Goal: Navigation & Orientation: Find specific page/section

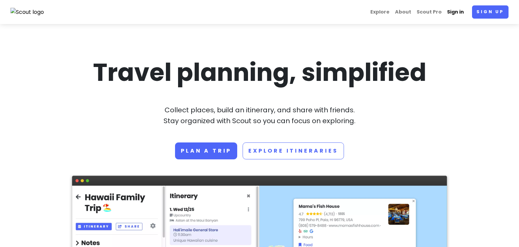
click at [462, 12] on link "Sign in" at bounding box center [455, 11] width 22 height 13
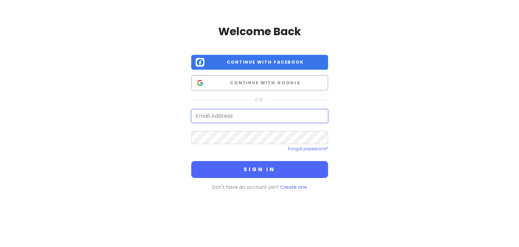
click at [271, 118] on input "email" at bounding box center [259, 116] width 137 height 14
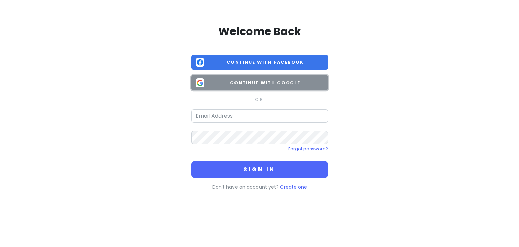
click at [257, 83] on span "Continue with Google" at bounding box center [265, 82] width 116 height 7
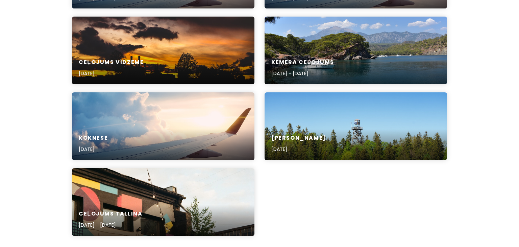
scroll to position [222, 0]
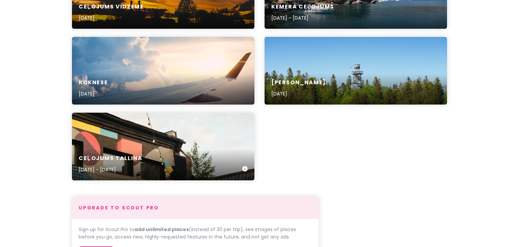
click at [182, 154] on div "[PERSON_NAME] [DATE] - [DATE]" at bounding box center [163, 164] width 182 height 32
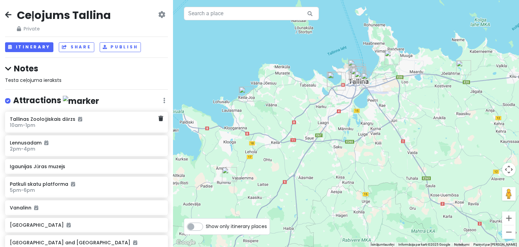
click at [40, 125] on h6 "10am - 1pm" at bounding box center [84, 125] width 148 height 6
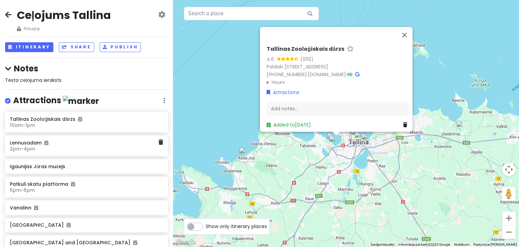
click at [58, 150] on h6 "2pm - 4pm" at bounding box center [84, 149] width 148 height 6
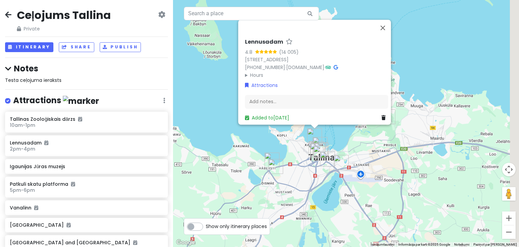
drag, startPoint x: 403, startPoint y: 149, endPoint x: 281, endPoint y: 140, distance: 122.9
click at [281, 141] on div "Lennusadam 4.8 (14 005) [STREET_ADDRESS] [PHONE_NUMBER] · [DOMAIN_NAME] · Hours…" at bounding box center [346, 123] width 346 height 247
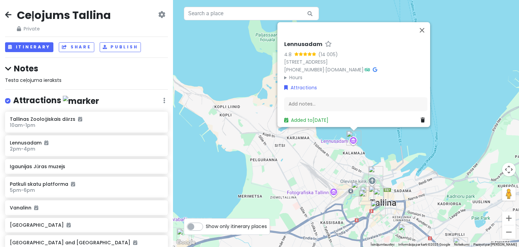
drag, startPoint x: 313, startPoint y: 152, endPoint x: 264, endPoint y: 148, distance: 49.8
click at [264, 148] on div "Lennusadam 4.8 (14 005) [STREET_ADDRESS] [PHONE_NUMBER] · [DOMAIN_NAME] · Hours…" at bounding box center [346, 123] width 346 height 247
drag, startPoint x: 280, startPoint y: 38, endPoint x: 317, endPoint y: 43, distance: 37.7
click at [317, 43] on div "Lennusadam 4.8 (14 005) [STREET_ADDRESS] [PHONE_NUMBER] · [DOMAIN_NAME] · Hours…" at bounding box center [355, 82] width 149 height 88
copy h6 "Lennusadam"
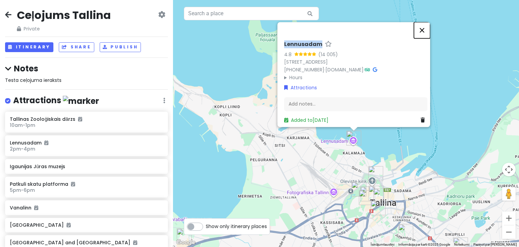
click at [426, 29] on button "Aizvērt" at bounding box center [422, 30] width 16 height 16
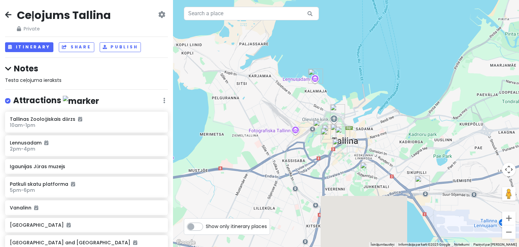
drag, startPoint x: 436, startPoint y: 127, endPoint x: 398, endPoint y: 63, distance: 74.2
click at [398, 65] on div at bounding box center [346, 123] width 346 height 247
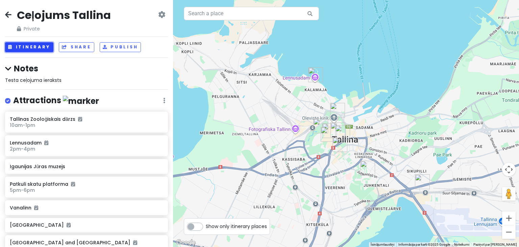
click at [32, 48] on button "Itinerary" at bounding box center [29, 47] width 48 height 10
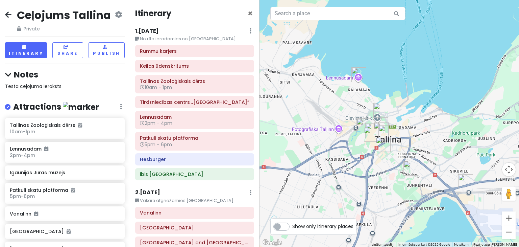
click at [200, 29] on div "1 . [DATE] Edit Day Notes Delete Day" at bounding box center [194, 32] width 119 height 11
click at [202, 49] on h6 "Rummu karjers" at bounding box center [194, 51] width 109 height 6
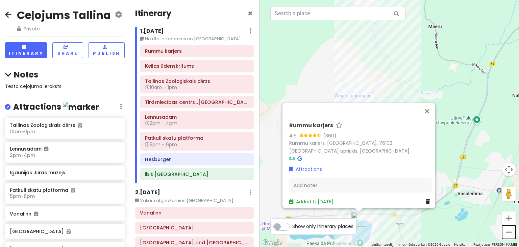
click at [512, 232] on button "Tālināt" at bounding box center [509, 232] width 14 height 14
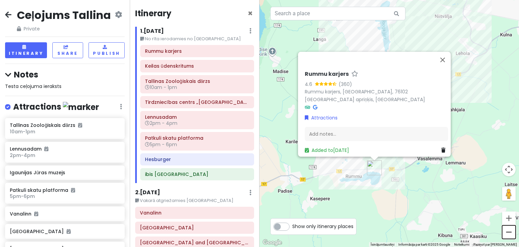
click at [511, 231] on button "Tālināt" at bounding box center [509, 232] width 14 height 14
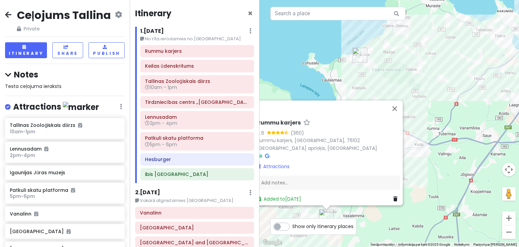
drag, startPoint x: 442, startPoint y: 186, endPoint x: 387, endPoint y: 260, distance: 92.0
click at [387, 246] on html "Ceļojums Tallina Private Change Dates Make a Copy Delete Trip Go Pro ⚡️ Give Fe…" at bounding box center [259, 123] width 519 height 247
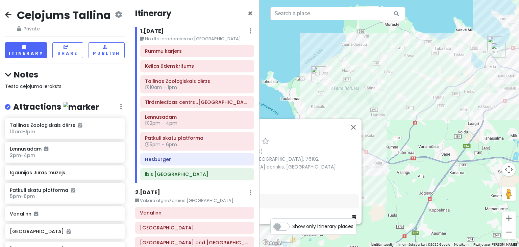
drag, startPoint x: 434, startPoint y: 150, endPoint x: 298, endPoint y: 183, distance: 140.0
click at [298, 183] on div "Rummu karjers 4.6 (360) Rummu karjers, [GEOGRAPHIC_DATA], 76102 [GEOGRAPHIC_DAT…" at bounding box center [388, 123] width 259 height 247
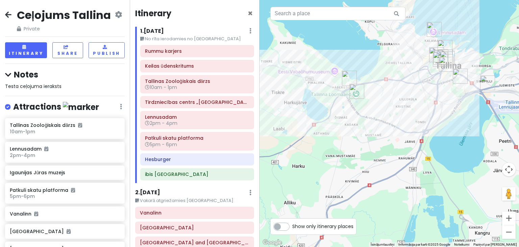
drag, startPoint x: 347, startPoint y: 117, endPoint x: 349, endPoint y: 125, distance: 8.3
click at [349, 125] on div "Rummu karjers 4.6 (360) Rummu karjers, [GEOGRAPHIC_DATA], 76102 [GEOGRAPHIC_DAT…" at bounding box center [388, 123] width 259 height 247
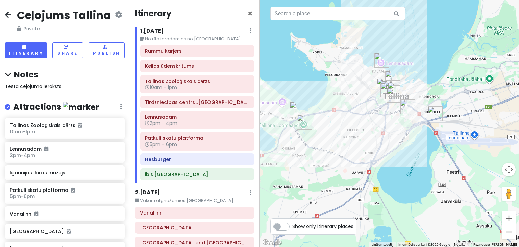
drag, startPoint x: 428, startPoint y: 152, endPoint x: 373, endPoint y: 182, distance: 63.0
click at [373, 182] on div "Rummu karjers 4.6 (360) Rummu karjers, [GEOGRAPHIC_DATA], 76102 [GEOGRAPHIC_DAT…" at bounding box center [388, 123] width 259 height 247
